Goal: Communication & Community: Ask a question

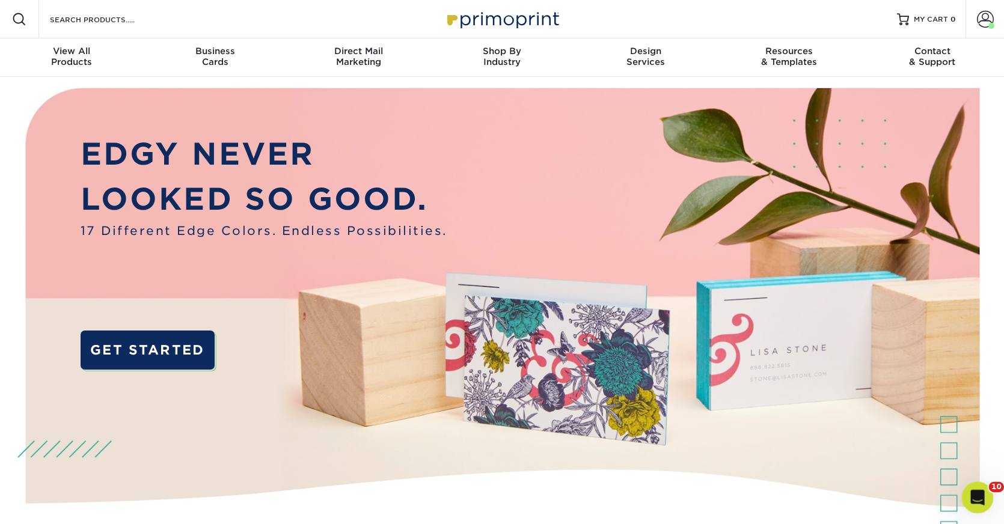
click at [969, 493] on div "Open Intercom Messenger" at bounding box center [976, 496] width 40 height 40
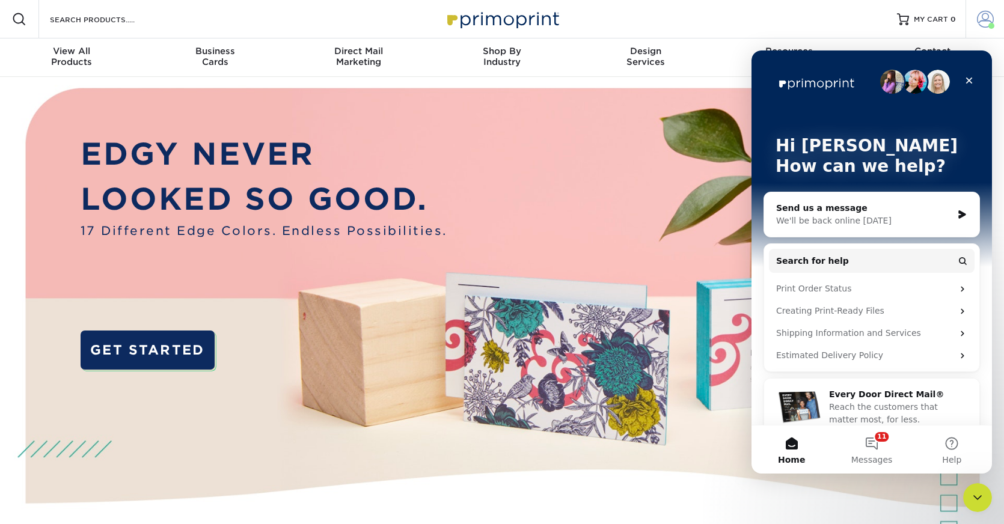
click at [982, 22] on span at bounding box center [985, 19] width 17 height 17
click at [849, 217] on div "We'll be back online tomorrow" at bounding box center [865, 221] width 176 height 13
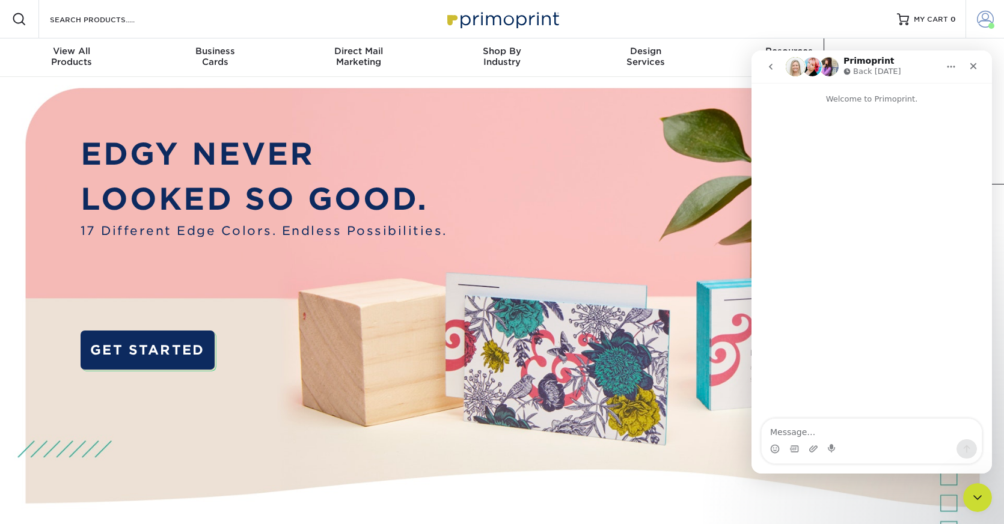
click at [994, 22] on link "Account" at bounding box center [985, 19] width 38 height 38
click at [950, 66] on icon "Home" at bounding box center [952, 67] width 10 height 10
click at [973, 65] on icon "Close" at bounding box center [974, 66] width 7 height 7
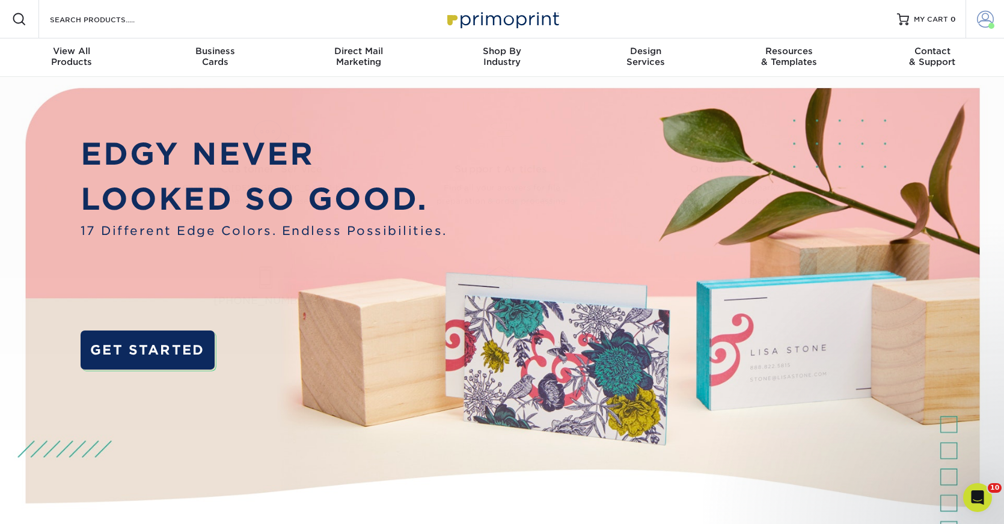
click at [980, 19] on span at bounding box center [985, 19] width 17 height 17
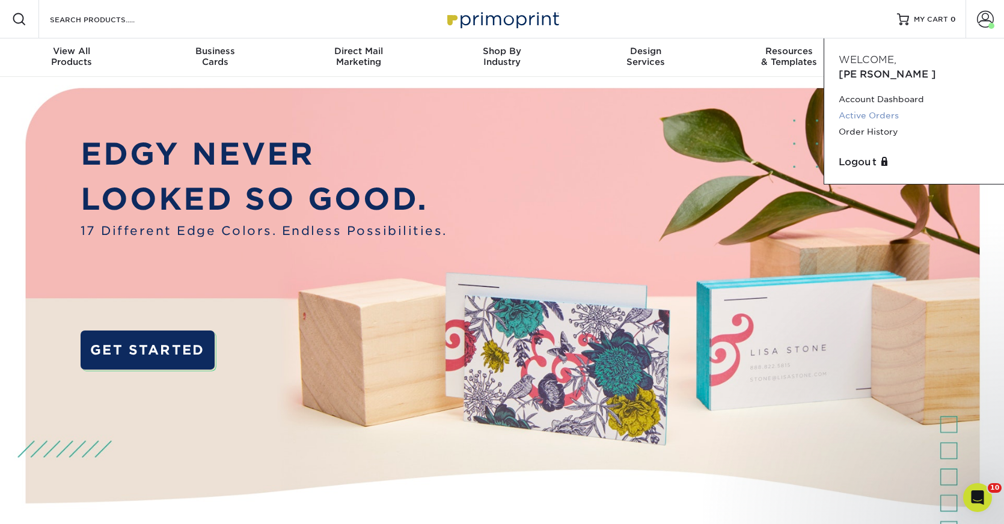
click at [867, 108] on link "Active Orders" at bounding box center [914, 116] width 151 height 16
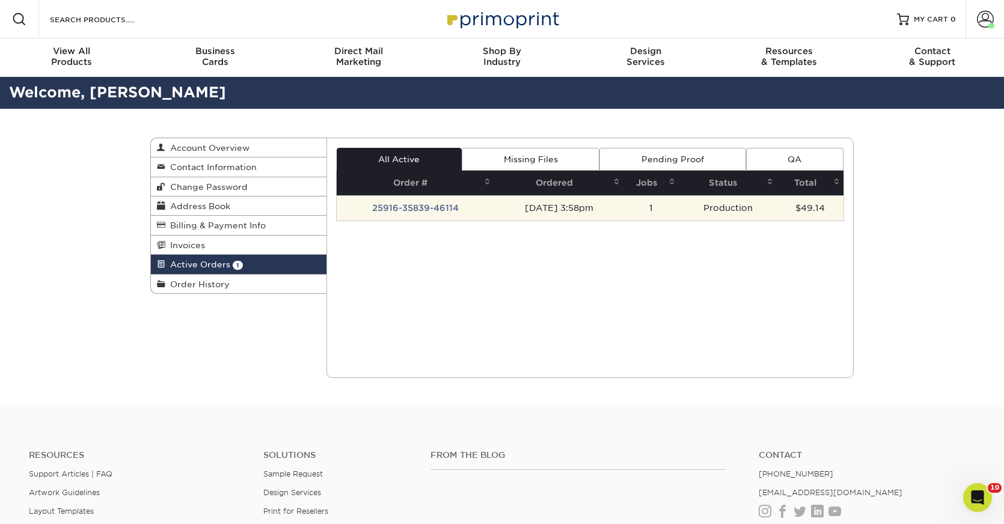
click at [440, 213] on td "25916-35839-46114" at bounding box center [416, 207] width 158 height 25
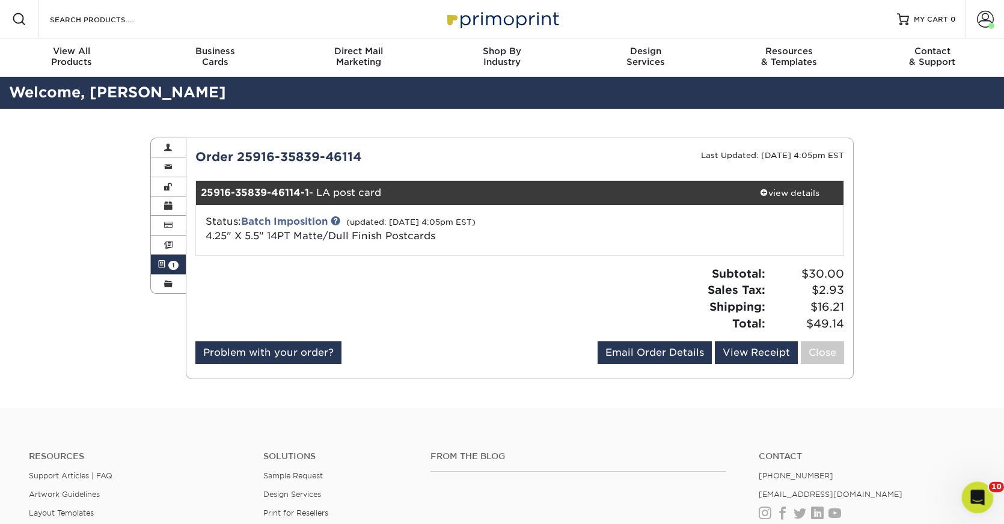
click at [978, 497] on icon "Open Intercom Messenger" at bounding box center [977, 497] width 20 height 20
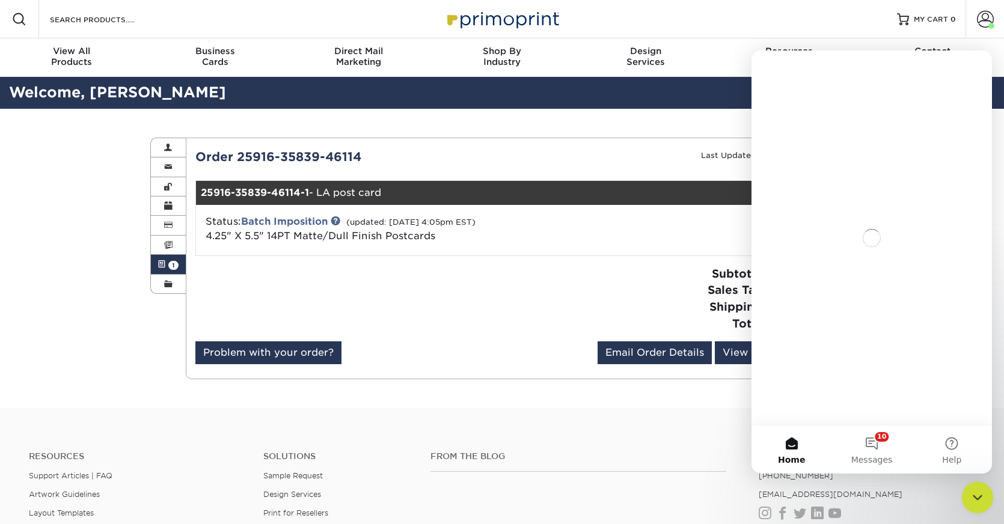
click at [978, 497] on icon "Close Intercom Messenger" at bounding box center [976, 496] width 14 height 14
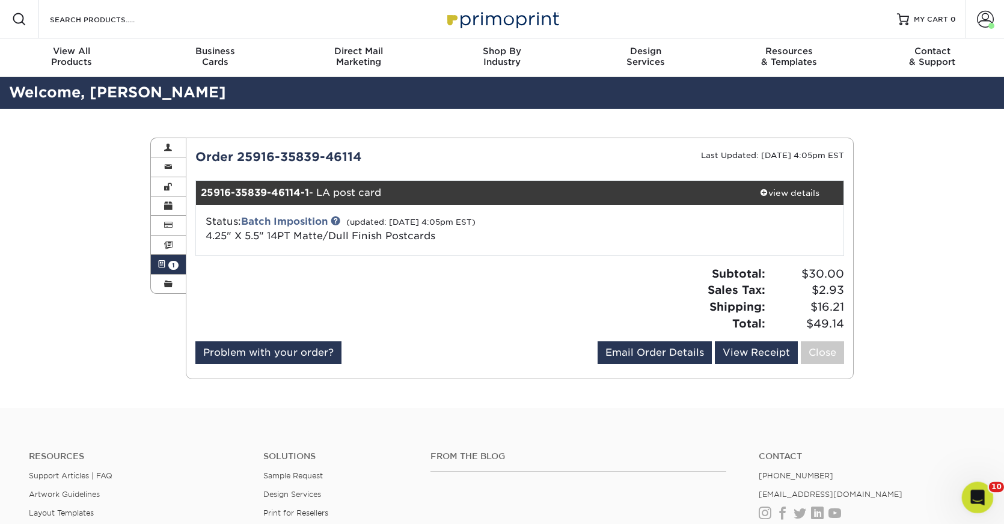
click at [978, 497] on icon "Open Intercom Messenger" at bounding box center [977, 497] width 20 height 20
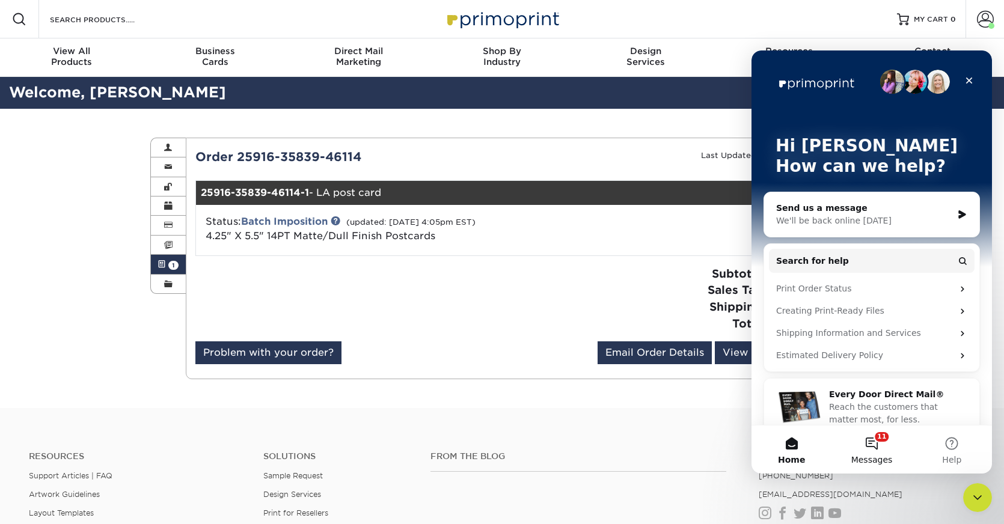
click at [873, 446] on button "11 Messages" at bounding box center [872, 450] width 80 height 48
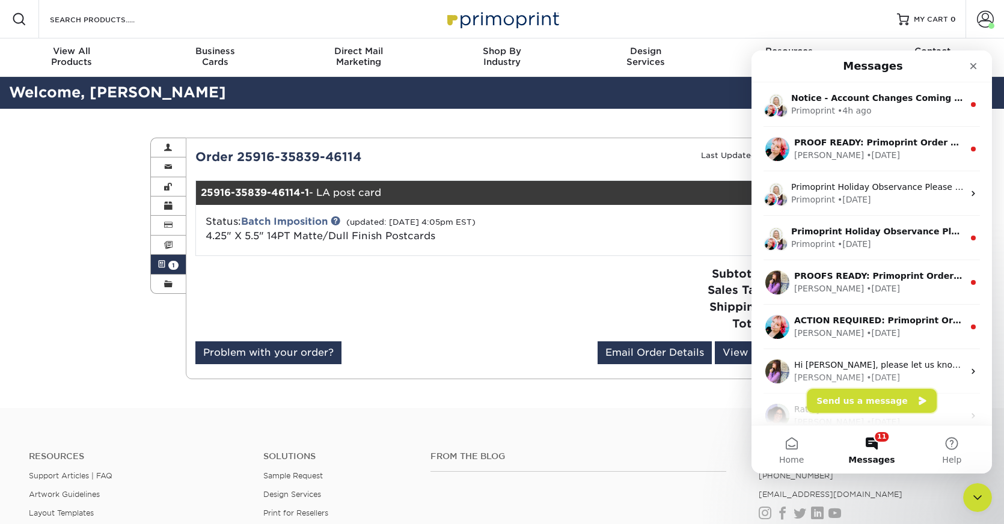
click at [866, 402] on button "Send us a message" at bounding box center [872, 401] width 130 height 24
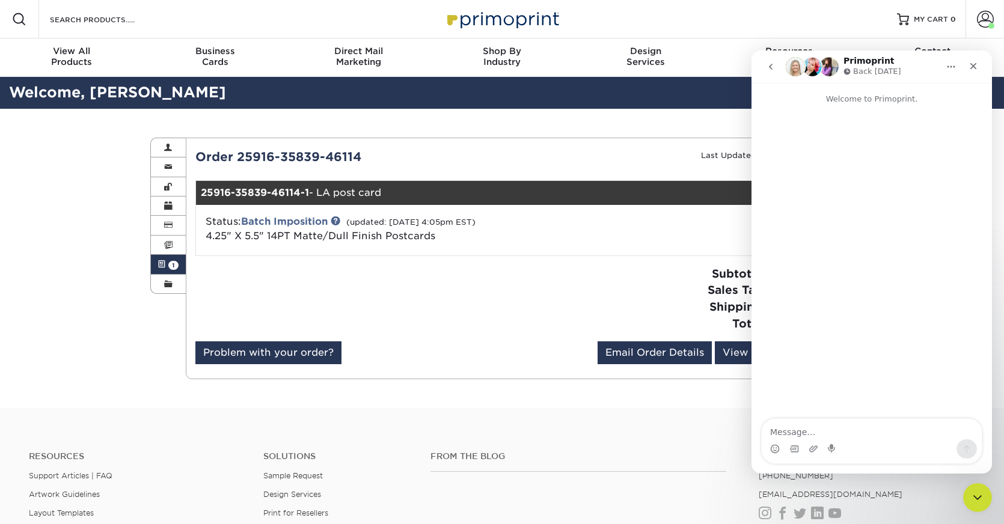
click at [863, 436] on textarea "Message…" at bounding box center [872, 429] width 220 height 20
type textarea "J"
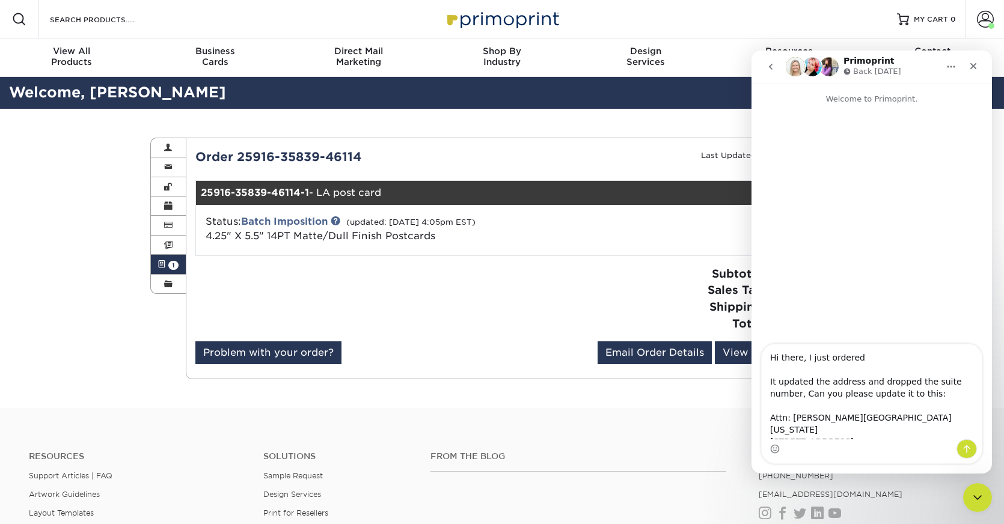
scroll to position [19, 0]
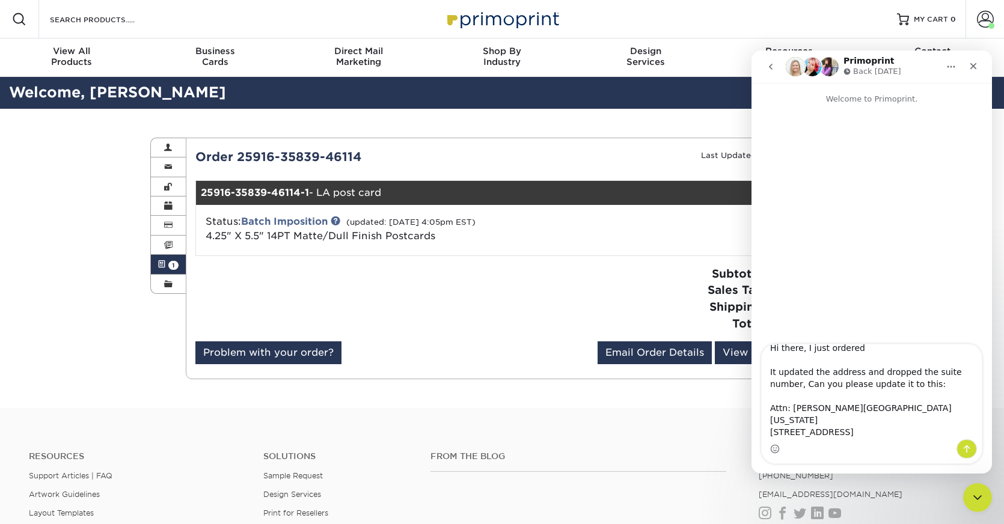
click at [920, 423] on textarea "Hi there, I just ordered It updated the address and dropped the suite number, C…" at bounding box center [872, 392] width 220 height 95
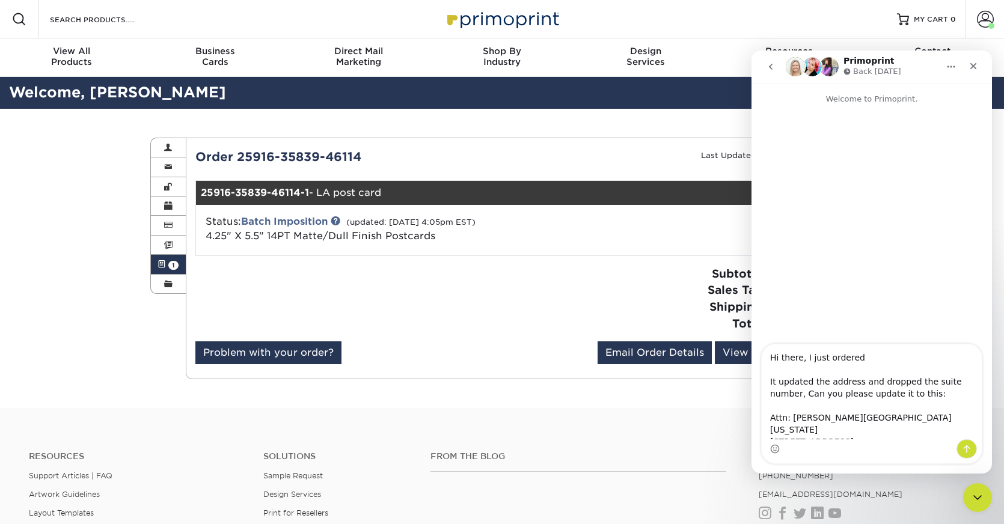
scroll to position [22, 0]
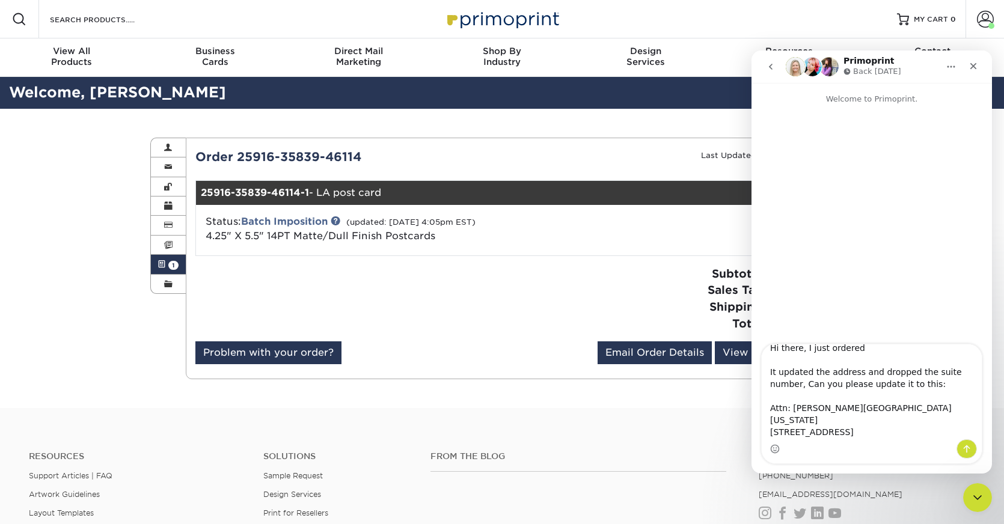
click at [935, 375] on textarea "Hi there, I just ordered It updated the address and dropped the suite number, C…" at bounding box center [872, 392] width 220 height 95
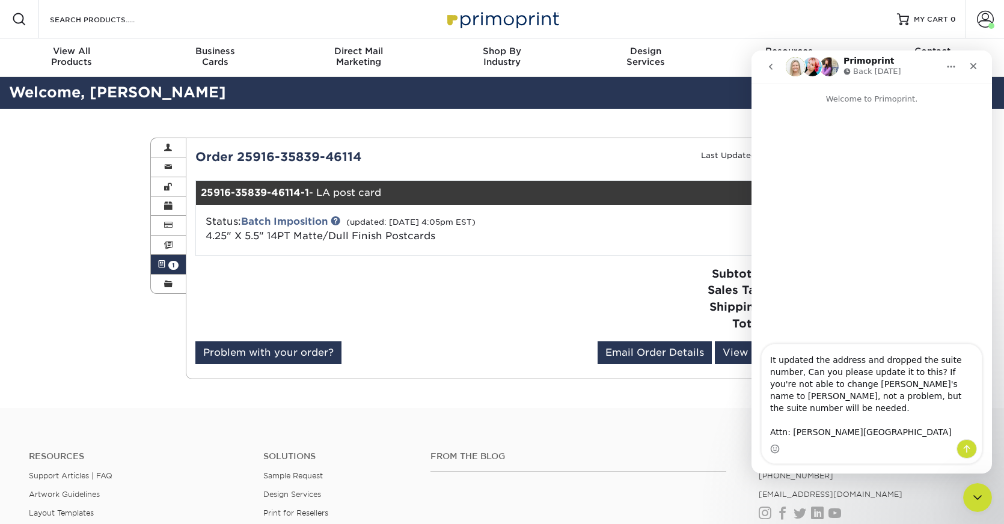
scroll to position [0, 0]
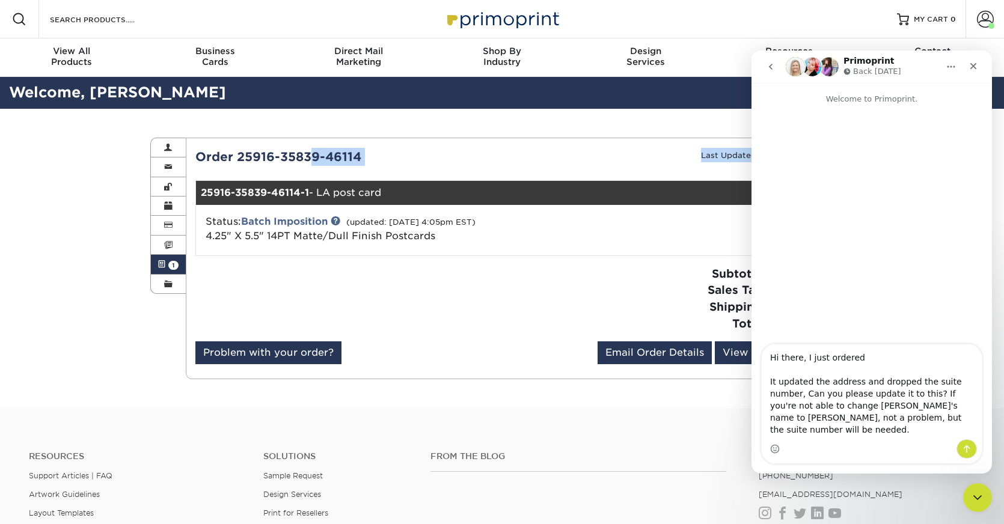
drag, startPoint x: 383, startPoint y: 170, endPoint x: 242, endPoint y: 161, distance: 141.1
click at [242, 161] on div "Order 25916-35839-46114 Last Updated: 09/16/2025 4:05pm EST 25916-35839-46114-1…" at bounding box center [520, 258] width 650 height 221
click at [384, 163] on div "Order 25916-35839-46114" at bounding box center [353, 157] width 334 height 18
drag, startPoint x: 363, startPoint y: 158, endPoint x: 201, endPoint y: 156, distance: 161.8
click at [201, 156] on div "Order 25916-35839-46114" at bounding box center [353, 157] width 334 height 18
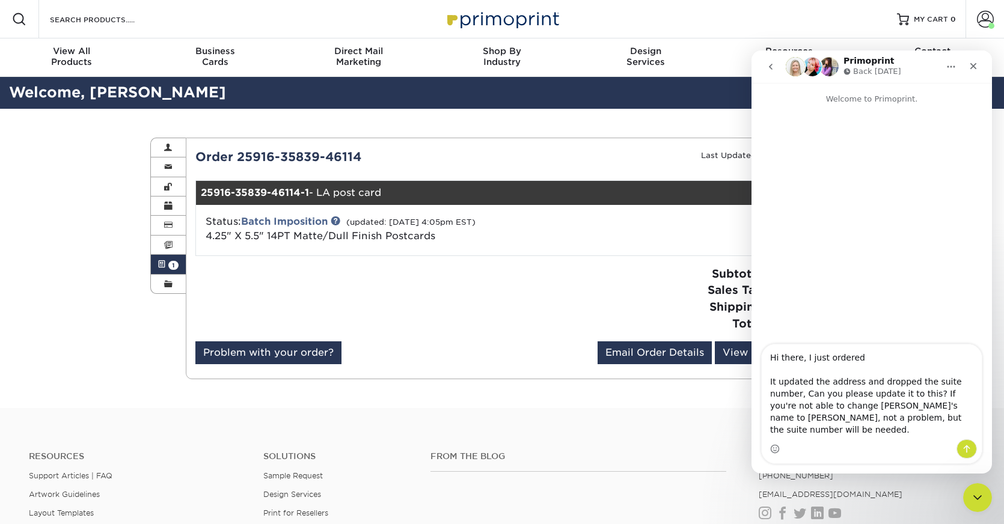
copy div "rder 25916-35839-46114"
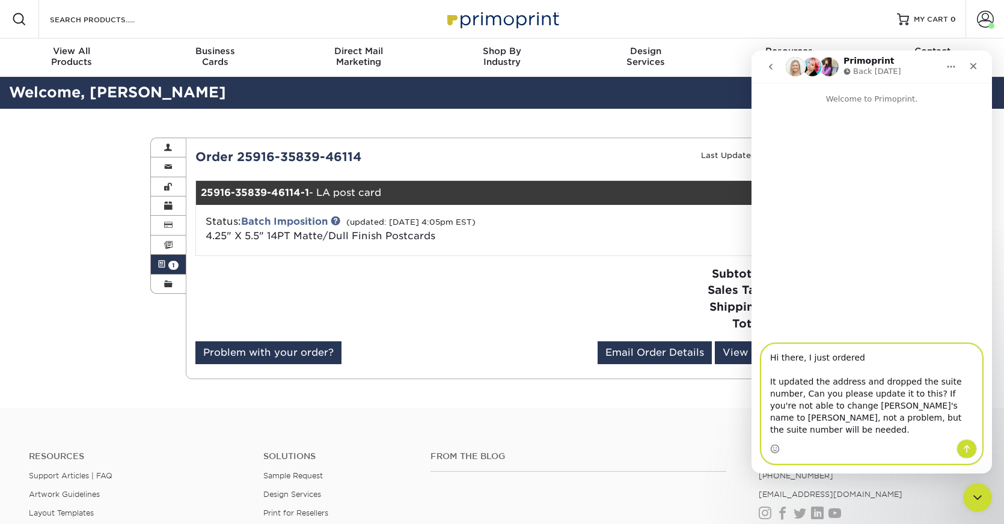
click at [847, 361] on textarea "Hi there, I just ordered It updated the address and dropped the suite number, C…" at bounding box center [872, 392] width 220 height 95
click at [862, 357] on textarea "Hi there, I just ordered It updated the address and dropped the suite number, C…" at bounding box center [872, 392] width 220 height 95
paste textarea "rder 25916-35839-46114"
click at [863, 358] on textarea "Hi there, I just ordered: rder 25916-35839-46114 It updated the address and dro…" at bounding box center [872, 392] width 220 height 95
type textarea "Hi there, I just ordered: Order 25916-35839-46114 It updated the address and dr…"
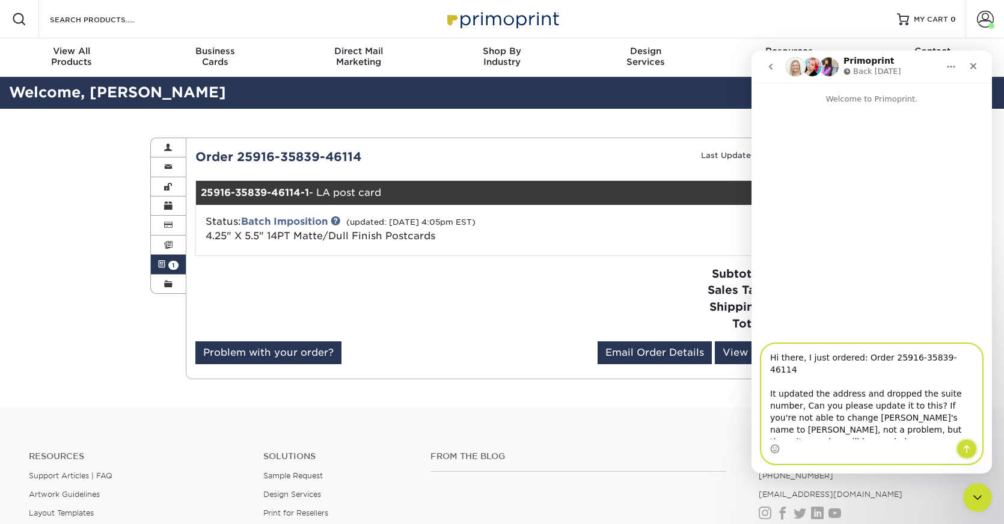
click at [962, 446] on button "Send a message…" at bounding box center [967, 449] width 20 height 19
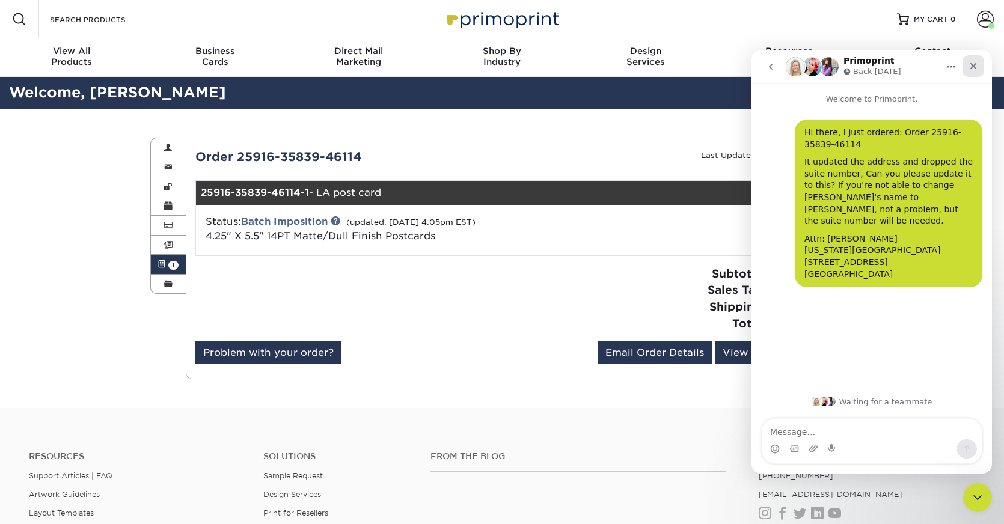
click at [973, 64] on icon "Close" at bounding box center [974, 66] width 10 height 10
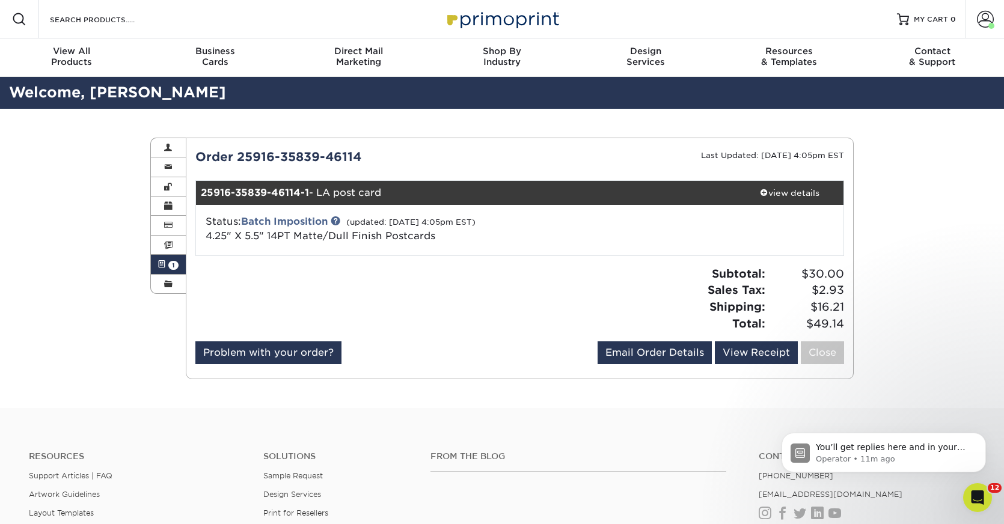
click at [591, 220] on div "Status: Batch Imposition (updated: 09/16/2025 4:05pm EST) 4.25" X 5.5" 14PT Mat…" at bounding box center [412, 229] width 431 height 29
